Goal: Navigation & Orientation: Find specific page/section

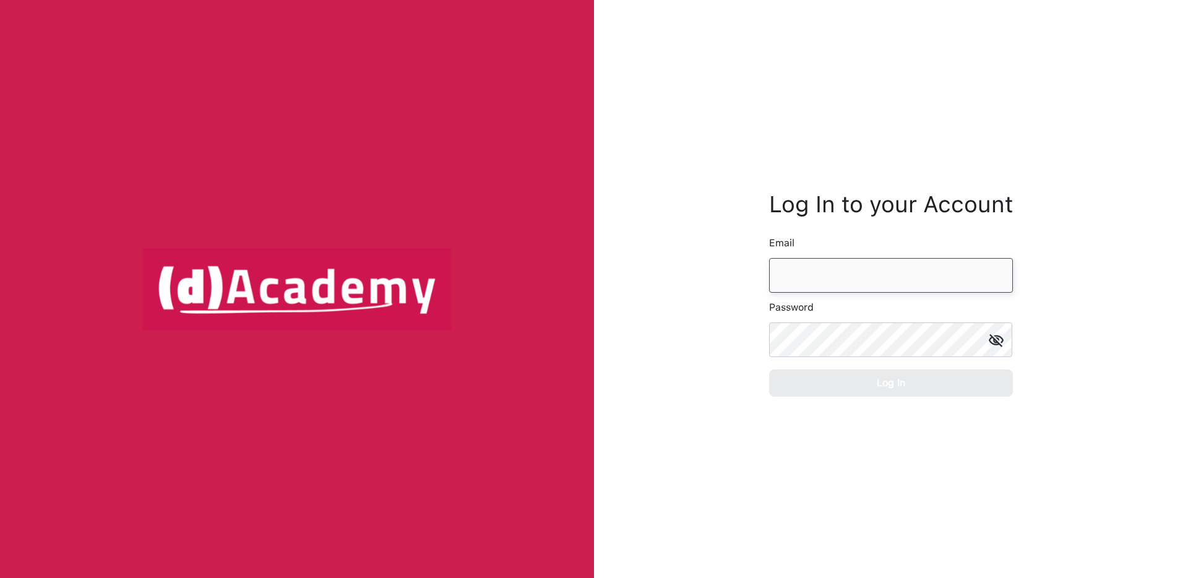
click at [859, 275] on input "email" at bounding box center [891, 275] width 244 height 35
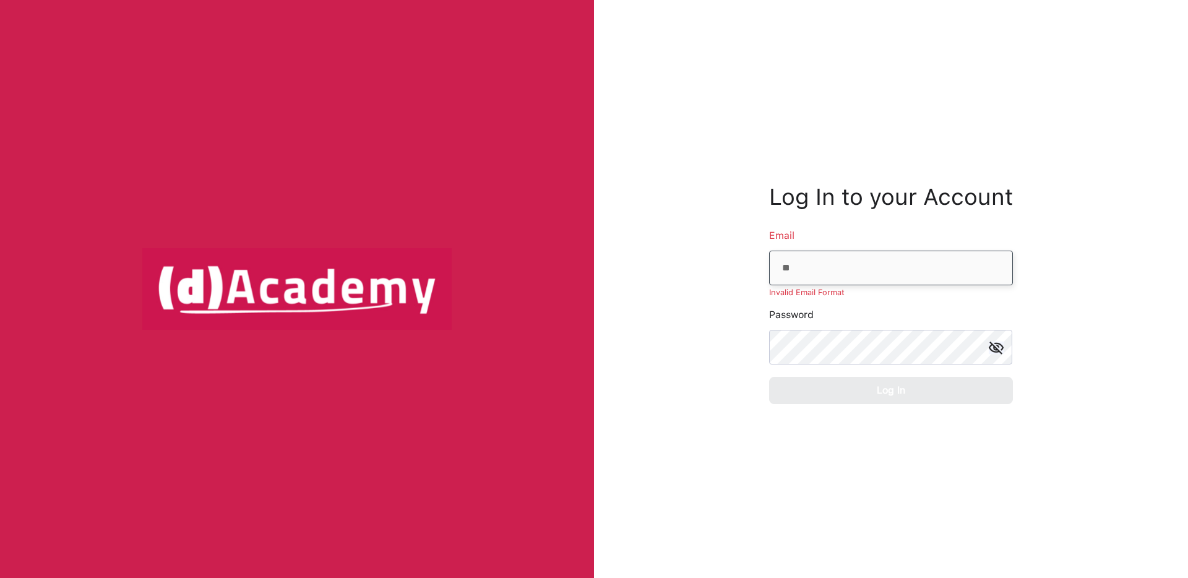
type input "**********"
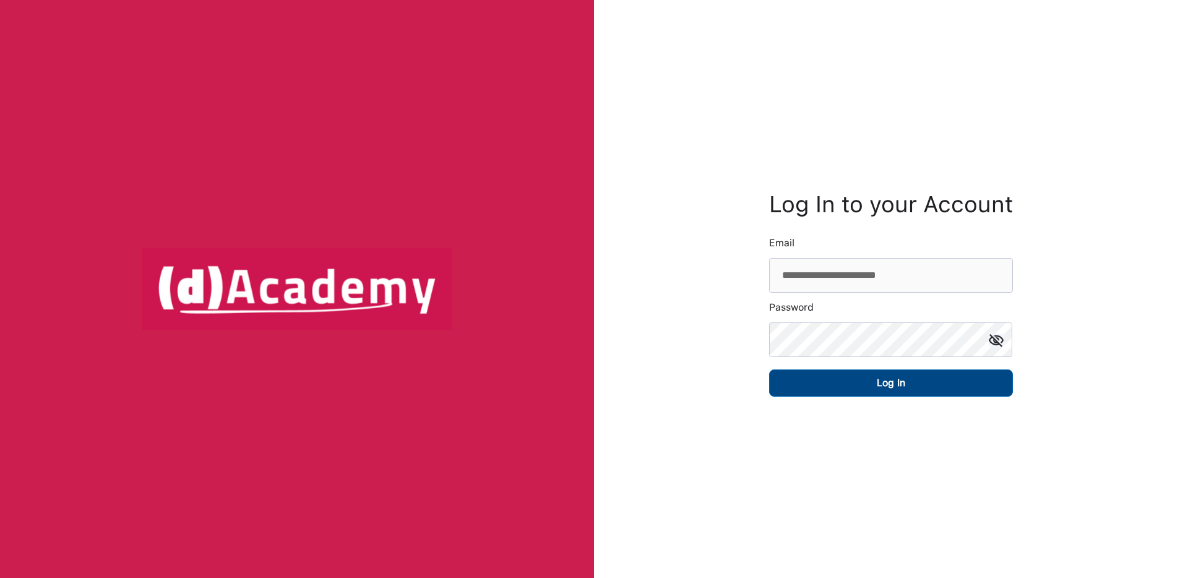
click at [859, 381] on button "Log In" at bounding box center [891, 382] width 244 height 27
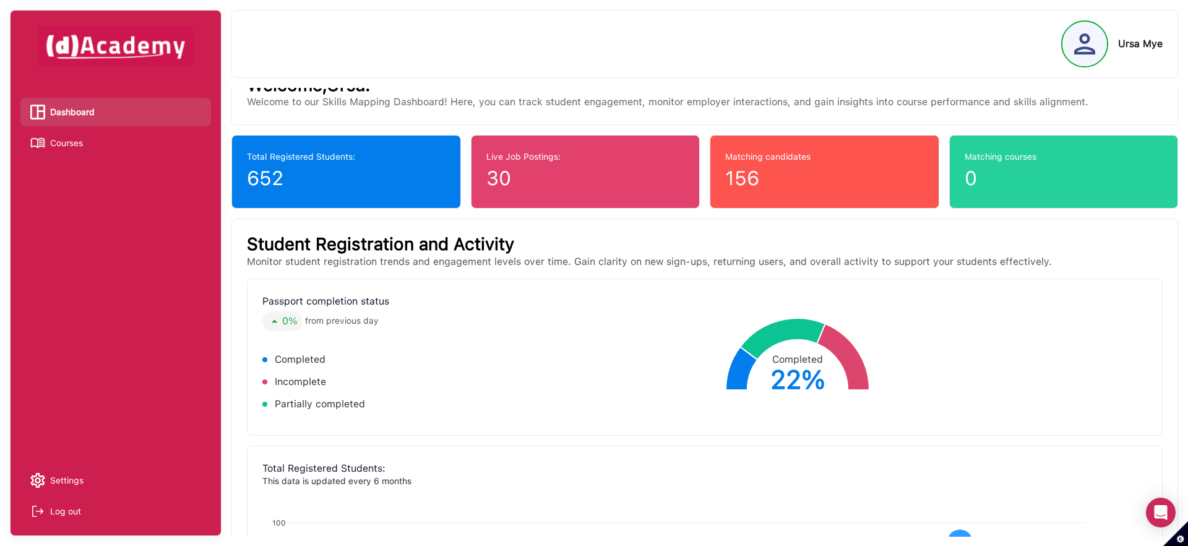
scroll to position [25, 0]
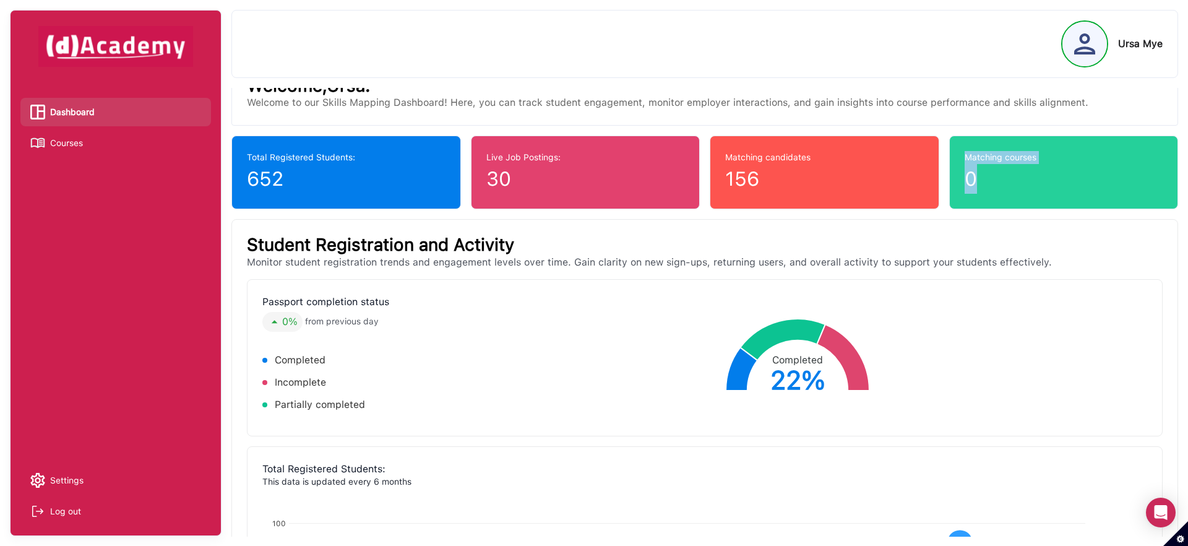
drag, startPoint x: 965, startPoint y: 155, endPoint x: 1009, endPoint y: 189, distance: 55.6
click at [1009, 189] on div "Matching courses 0" at bounding box center [1064, 172] width 198 height 43
click at [1009, 189] on div "0" at bounding box center [1064, 179] width 198 height 30
click at [65, 139] on span "Courses" at bounding box center [66, 143] width 33 height 19
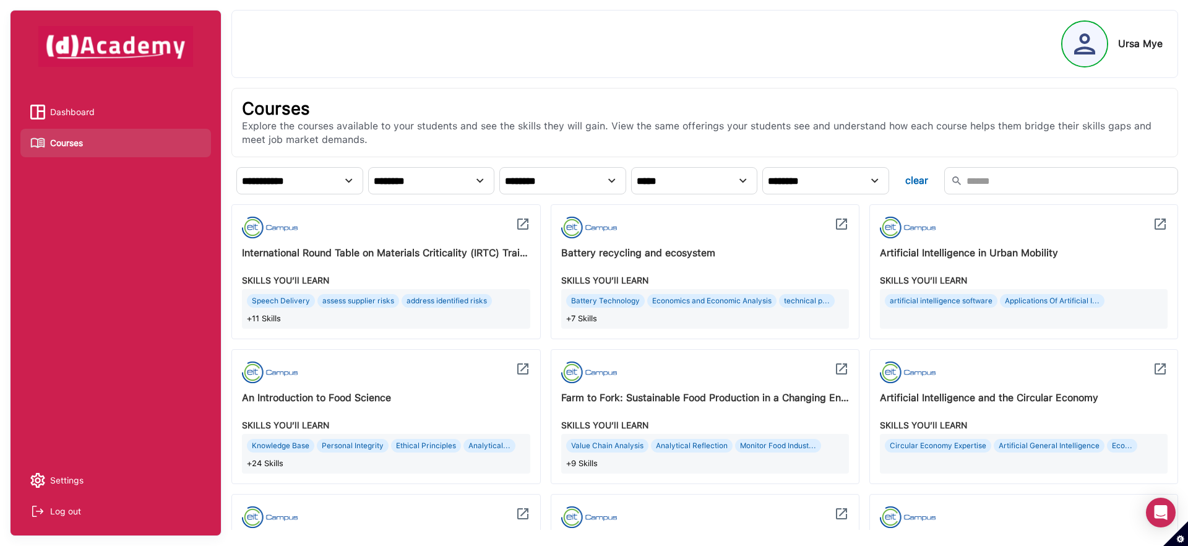
click at [93, 119] on span "Dashboard" at bounding box center [72, 112] width 45 height 19
